Goal: Navigation & Orientation: Find specific page/section

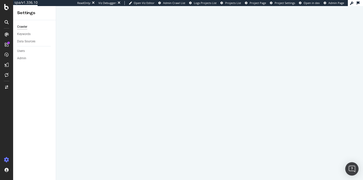
click at [352, 168] on img "Open Intercom Messenger" at bounding box center [351, 169] width 7 height 7
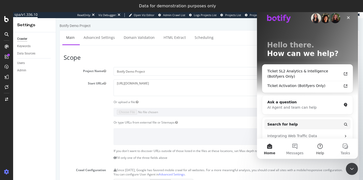
click at [321, 149] on button "Help" at bounding box center [319, 149] width 25 height 20
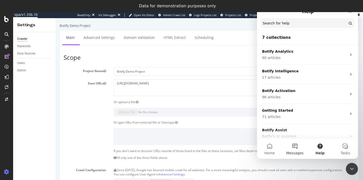
click at [297, 149] on button "Messages" at bounding box center [294, 149] width 25 height 20
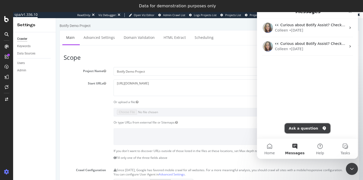
click at [299, 129] on button "Ask a question" at bounding box center [307, 128] width 46 height 10
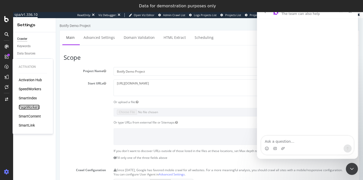
click at [32, 108] on div "PageWorkers" at bounding box center [29, 107] width 21 height 5
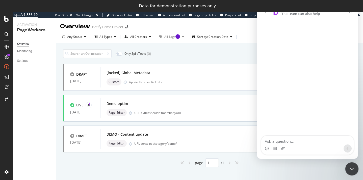
click at [352, 169] on icon "Close Intercom Messenger" at bounding box center [351, 168] width 6 height 6
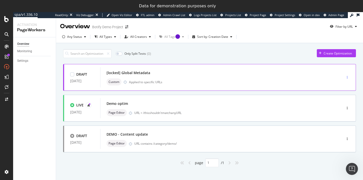
click at [348, 76] on div "button" at bounding box center [346, 77] width 5 height 3
click at [348, 109] on div "button" at bounding box center [346, 108] width 5 height 3
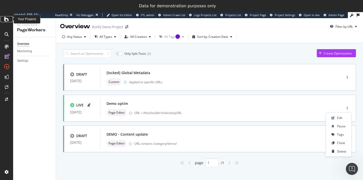
click at [8, 19] on icon at bounding box center [6, 19] width 5 height 6
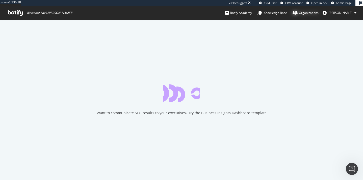
click at [318, 14] on div "Organizations" at bounding box center [305, 12] width 26 height 5
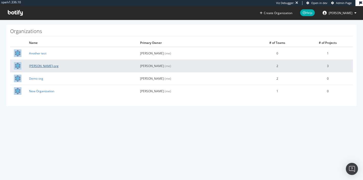
click at [36, 67] on link "colleen-org" at bounding box center [43, 66] width 29 height 4
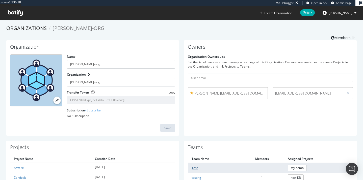
click at [194, 169] on link "Test" at bounding box center [194, 168] width 6 height 4
